Goal: Use online tool/utility: Utilize a website feature to perform a specific function

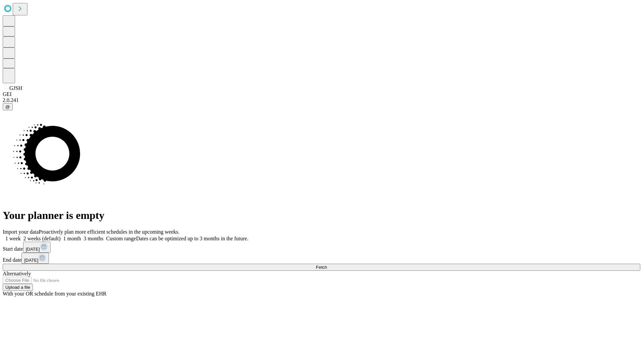
click at [327, 265] on span "Fetch" at bounding box center [321, 267] width 11 height 5
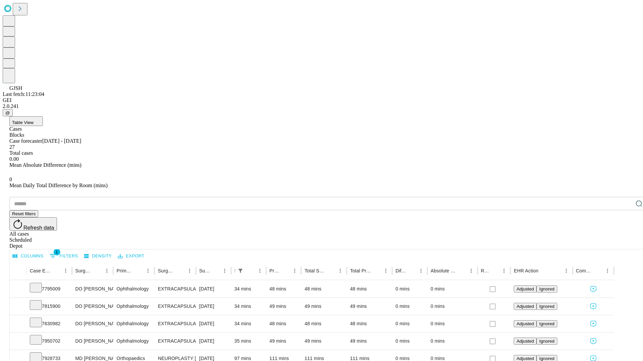
click at [33, 120] on span "Table View" at bounding box center [22, 122] width 21 height 5
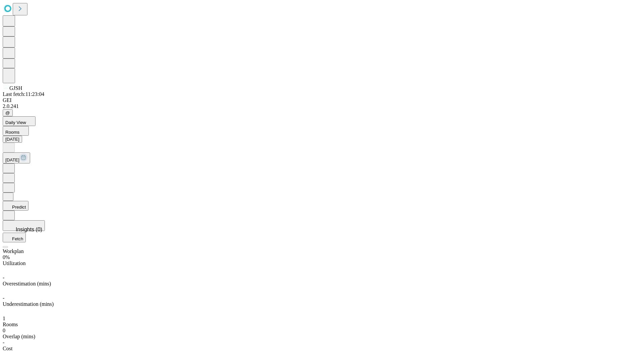
click at [28, 201] on button "Predict" at bounding box center [16, 206] width 26 height 10
